Goal: Find specific page/section: Find specific page/section

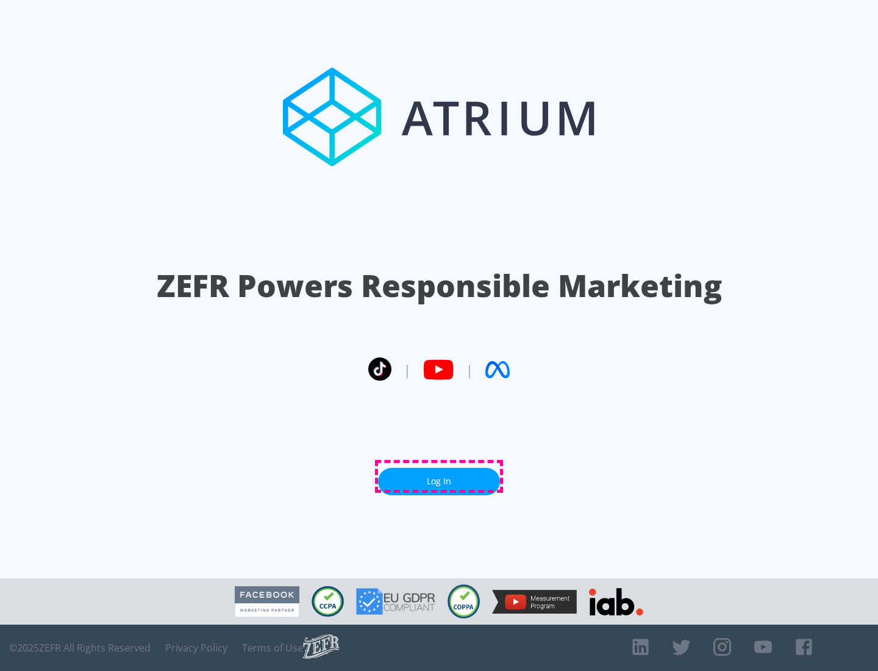
click at [439, 476] on link "Log In" at bounding box center [439, 481] width 122 height 27
